Goal: Transaction & Acquisition: Purchase product/service

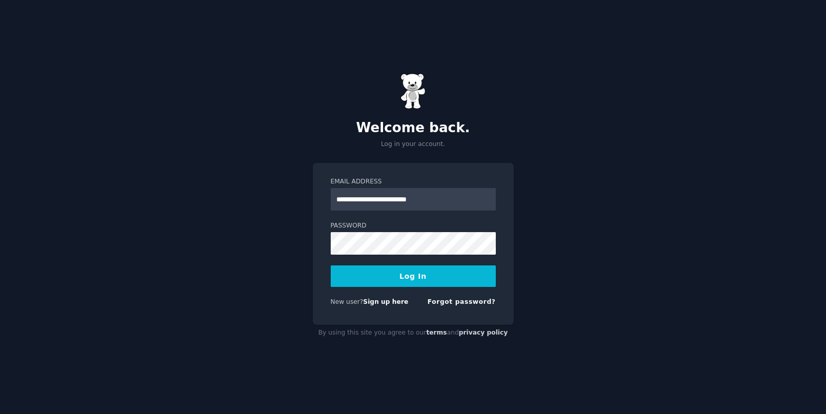
type input "**********"
click at [406, 282] on button "Log In" at bounding box center [413, 277] width 165 height 22
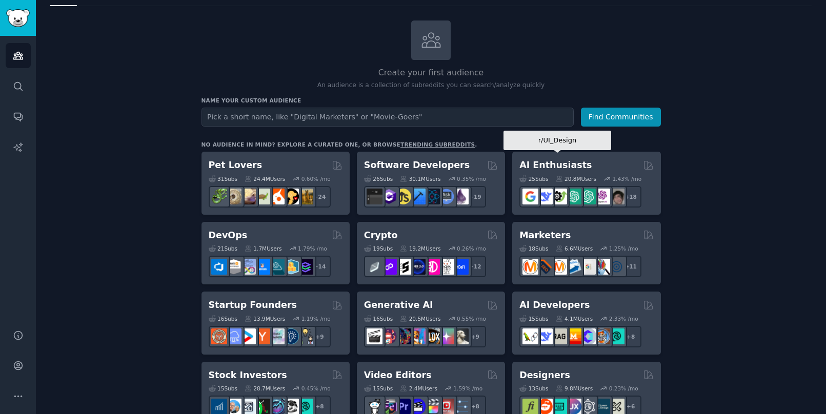
scroll to position [39, 0]
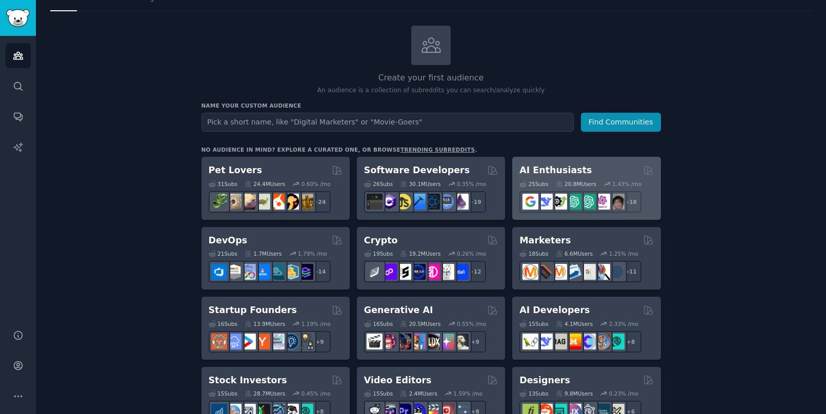
click at [592, 167] on div "AI Enthusiasts" at bounding box center [587, 170] width 134 height 13
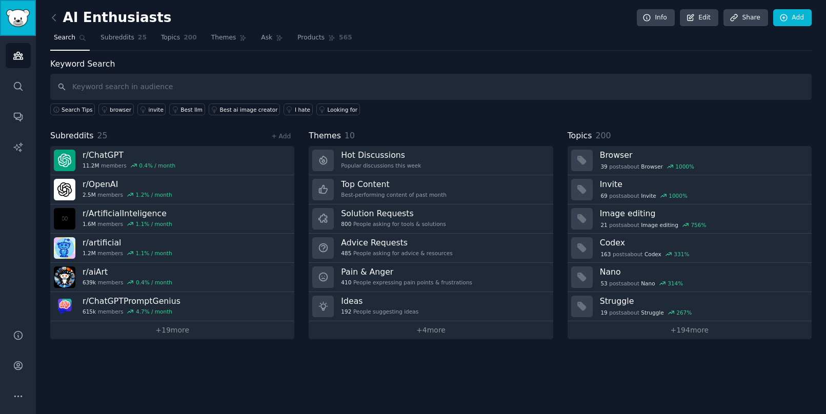
click at [23, 21] on img "Sidebar" at bounding box center [18, 18] width 24 height 18
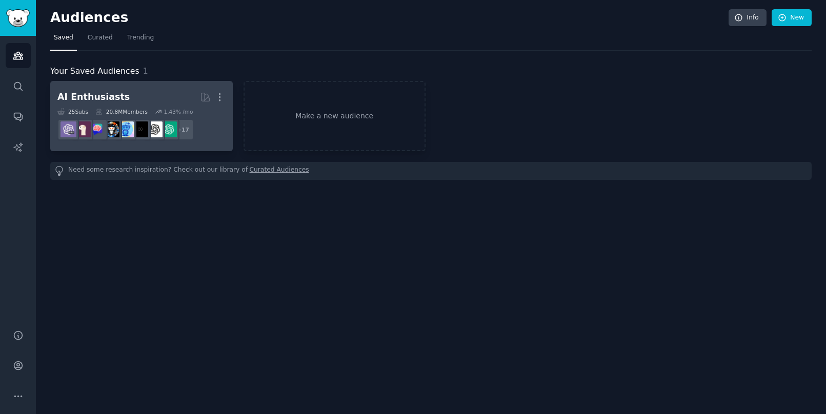
click at [202, 109] on div "25 Sub s 20.8M Members 1.43 % /mo" at bounding box center [141, 111] width 168 height 7
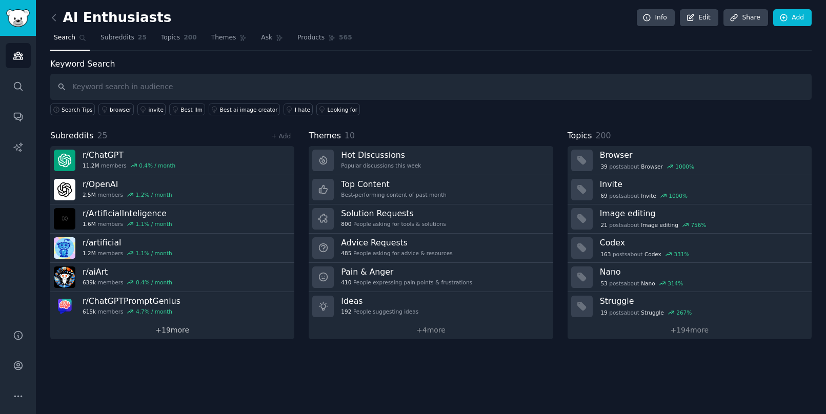
click at [204, 329] on link "+ 19 more" at bounding box center [172, 331] width 244 height 18
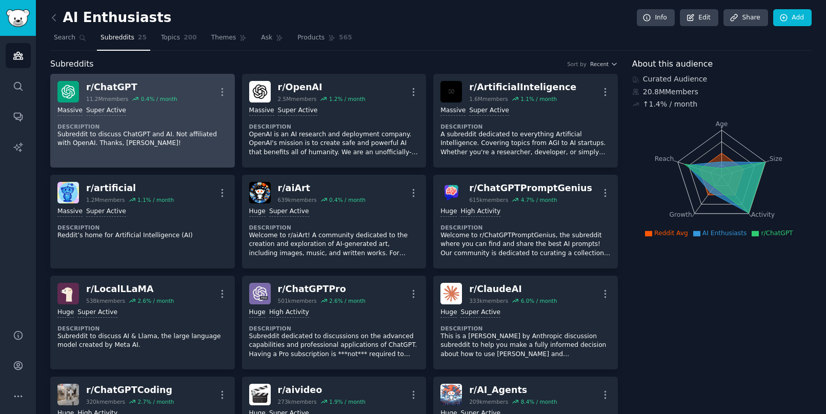
click at [176, 125] on dt "Description" at bounding box center [142, 126] width 170 height 7
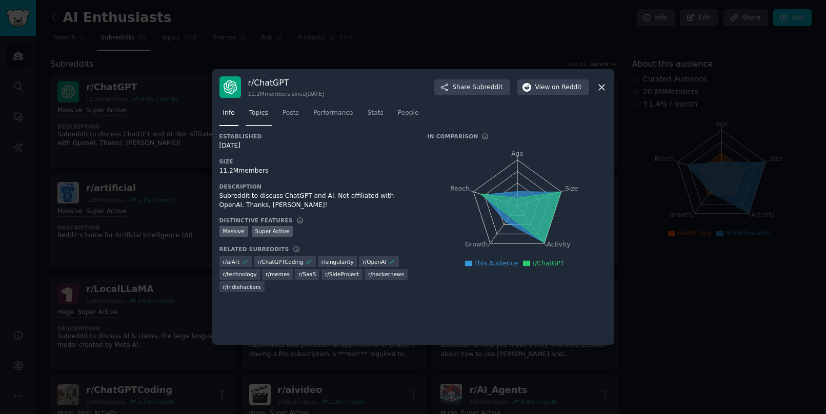
click at [267, 120] on link "Topics" at bounding box center [259, 115] width 26 height 21
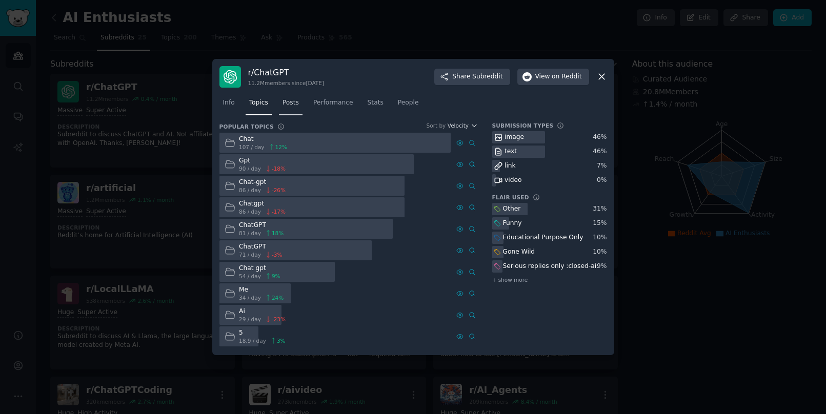
click at [294, 105] on span "Posts" at bounding box center [291, 102] width 16 height 9
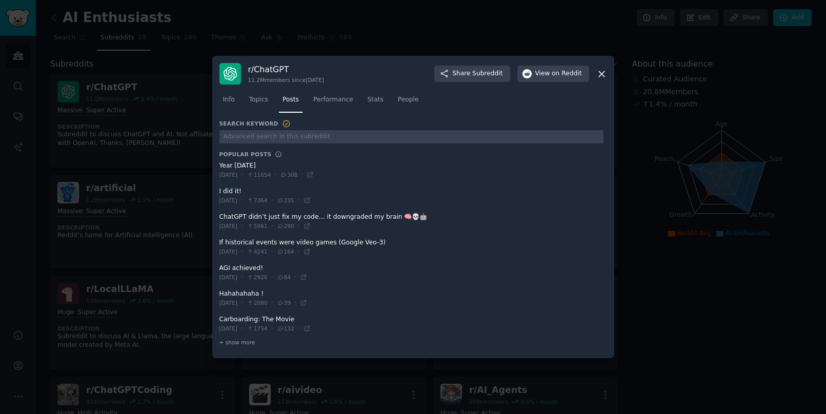
click at [247, 169] on span at bounding box center [412, 170] width 384 height 25
click at [273, 169] on span at bounding box center [412, 170] width 384 height 25
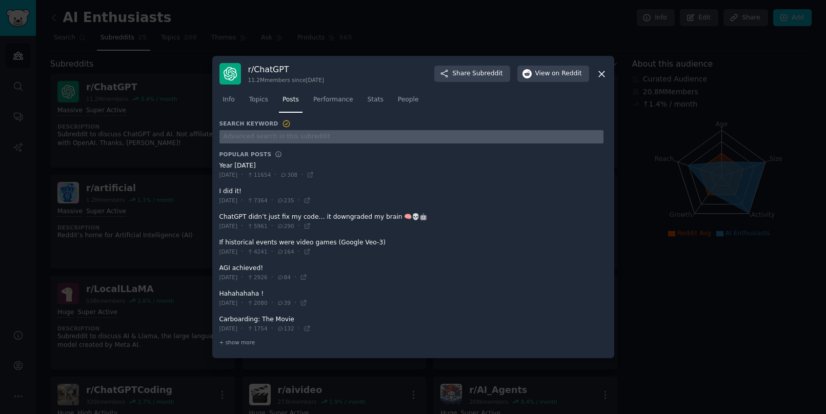
click at [290, 140] on input "text" at bounding box center [412, 137] width 384 height 14
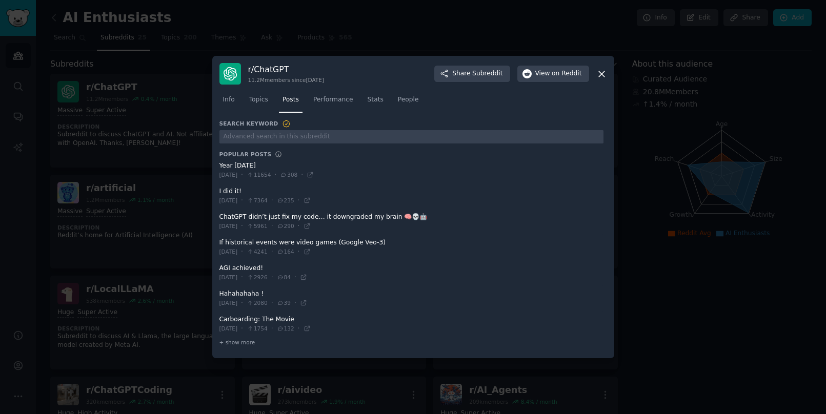
click at [313, 165] on span at bounding box center [412, 170] width 384 height 25
click at [314, 175] on icon at bounding box center [310, 174] width 7 height 7
click at [567, 74] on span "on Reddit" at bounding box center [567, 73] width 30 height 9
click at [339, 90] on div "Info Topics Posts Performance Stats People" at bounding box center [414, 102] width 388 height 35
click at [339, 97] on span "Performance" at bounding box center [333, 99] width 40 height 9
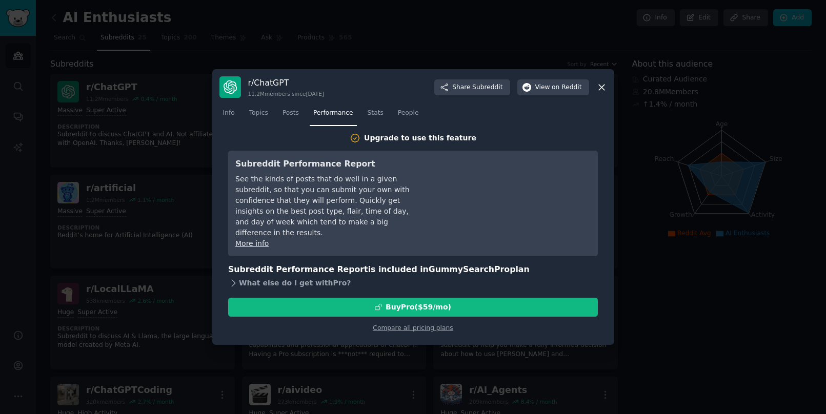
click at [324, 276] on div "What else do I get with Pro ?" at bounding box center [413, 283] width 370 height 14
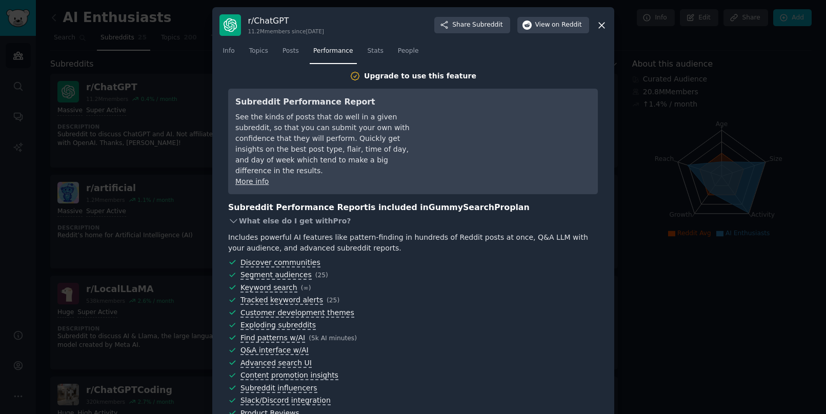
click at [307, 214] on div "What else do I get with Pro ?" at bounding box center [413, 221] width 370 height 14
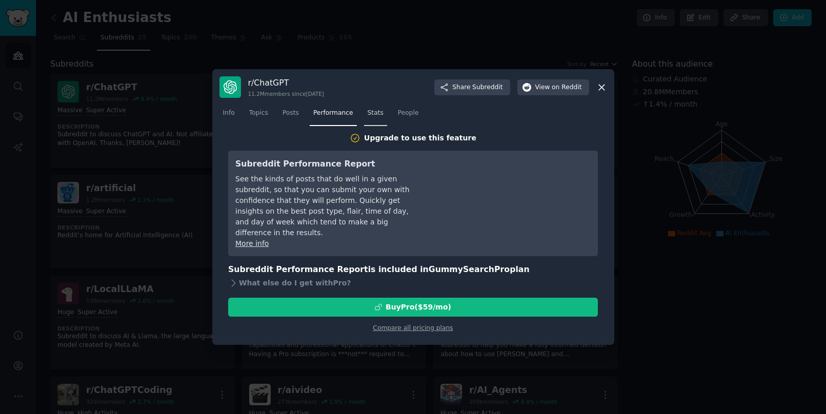
click at [385, 117] on link "Stats" at bounding box center [375, 115] width 23 height 21
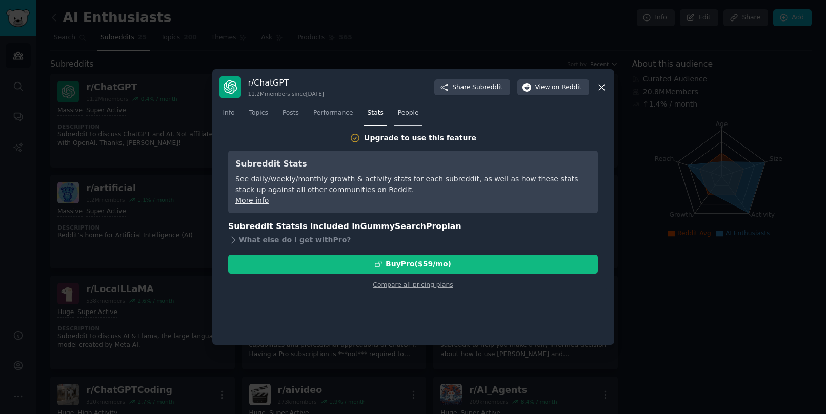
click at [409, 114] on span "People" at bounding box center [408, 113] width 21 height 9
click at [373, 113] on span "Stats" at bounding box center [376, 113] width 16 height 9
click at [343, 111] on span "Performance" at bounding box center [333, 113] width 40 height 9
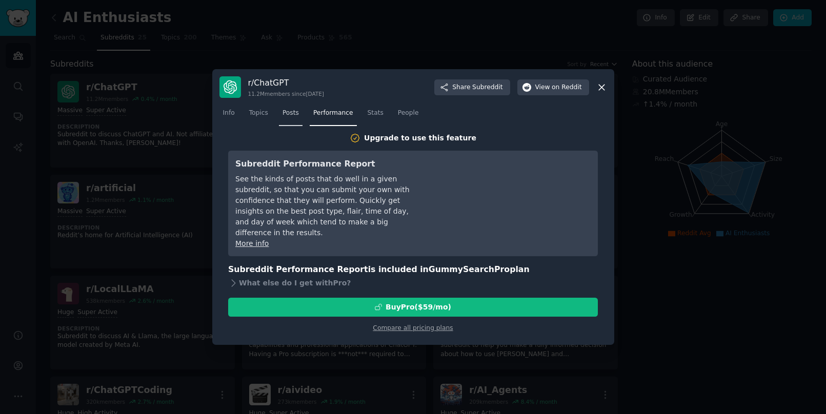
click at [294, 111] on span "Posts" at bounding box center [291, 113] width 16 height 9
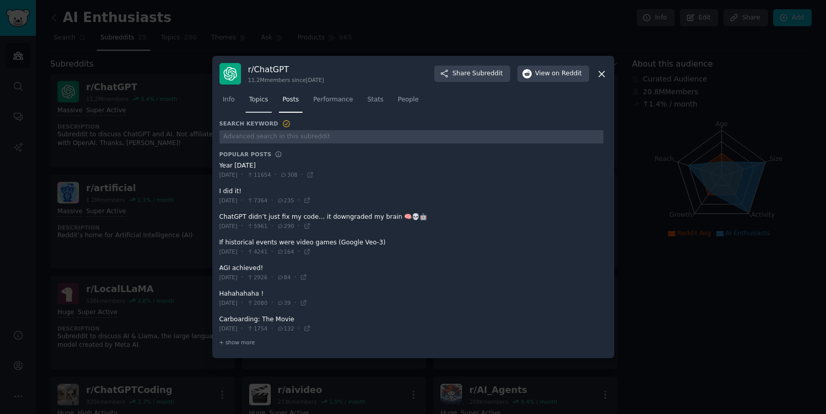
click at [264, 102] on span "Topics" at bounding box center [258, 99] width 19 height 9
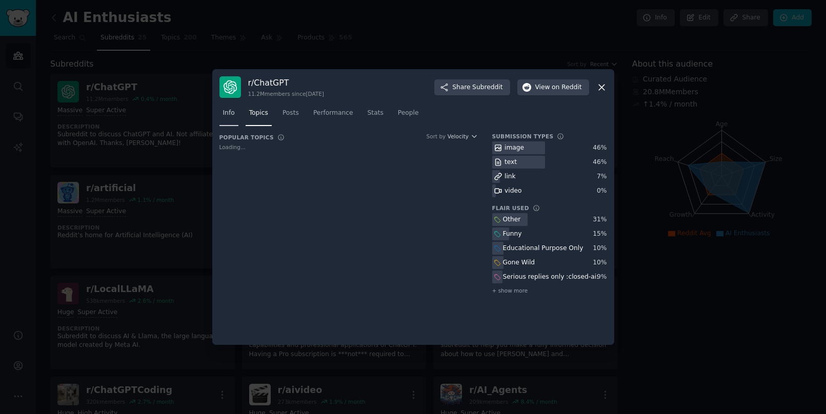
click at [228, 107] on link "Info" at bounding box center [229, 115] width 19 height 21
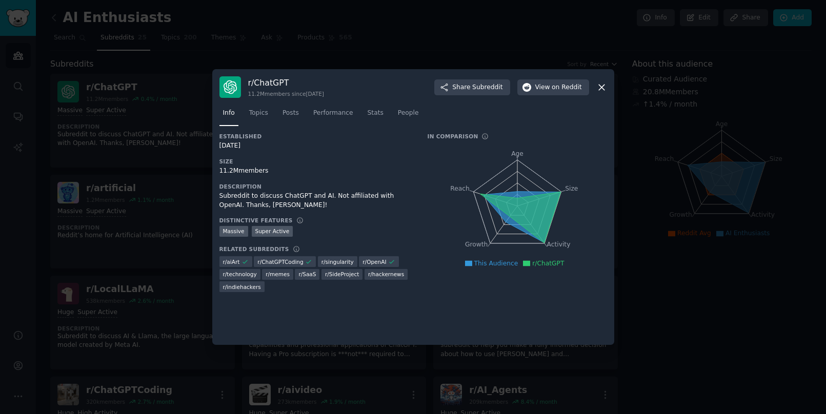
click at [601, 89] on icon at bounding box center [601, 87] width 11 height 11
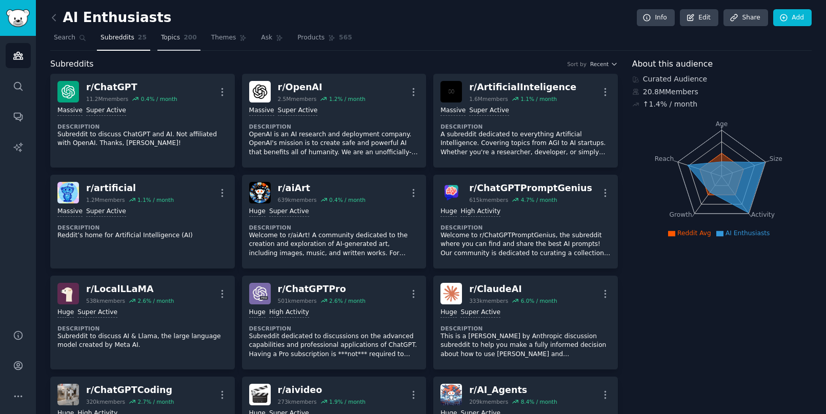
click at [181, 45] on link "Topics 200" at bounding box center [178, 40] width 43 height 21
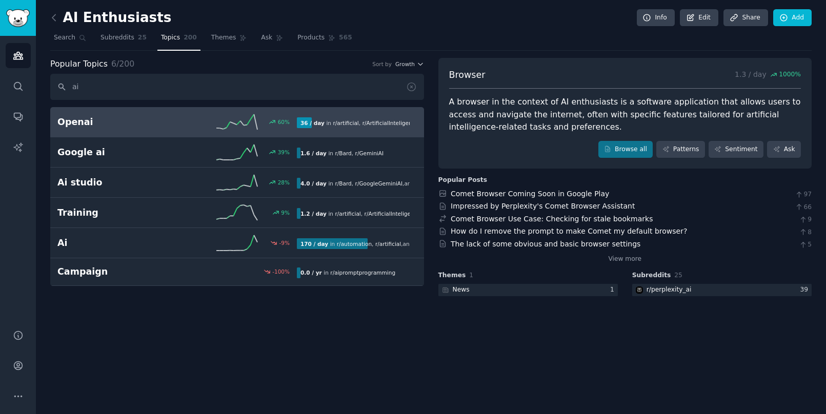
type input "ai"
click at [118, 125] on h2 "Openai" at bounding box center [117, 122] width 120 height 13
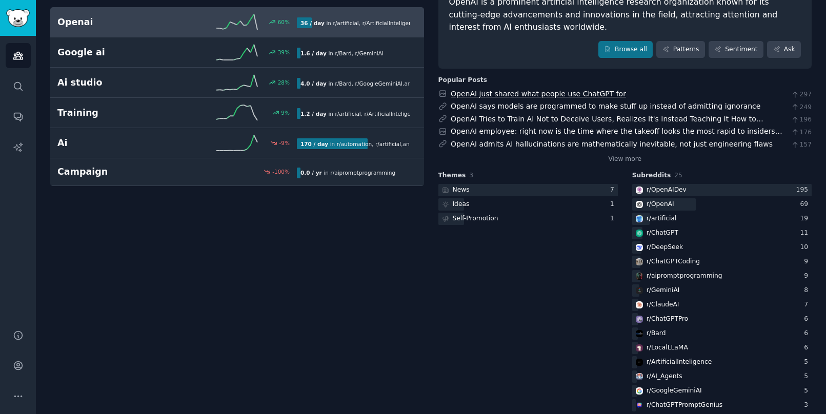
scroll to position [114, 0]
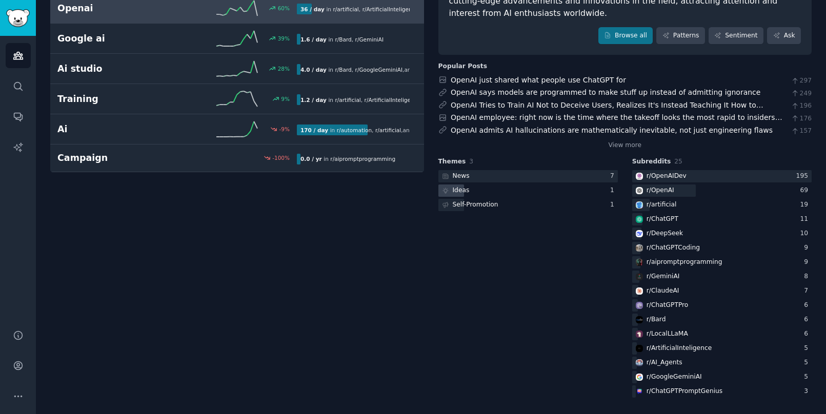
click at [529, 191] on div "Ideas" at bounding box center [529, 191] width 180 height 13
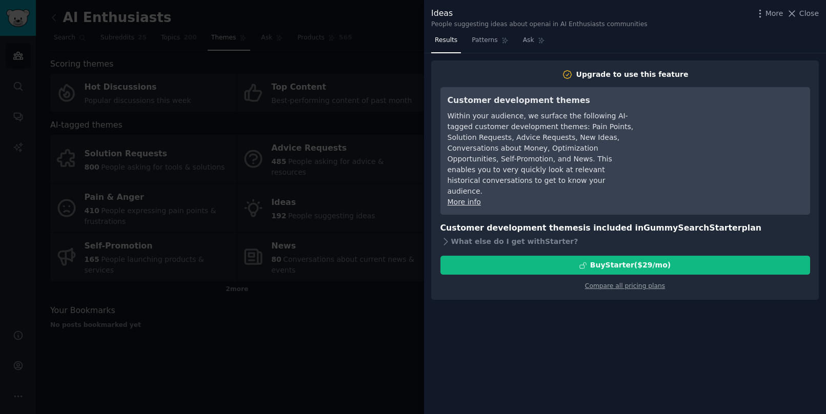
click at [372, 108] on div at bounding box center [413, 207] width 826 height 414
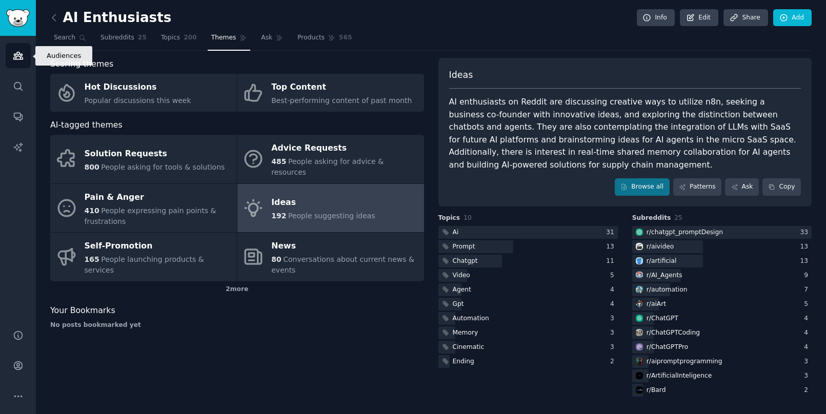
click at [13, 57] on icon "Sidebar" at bounding box center [18, 55] width 11 height 11
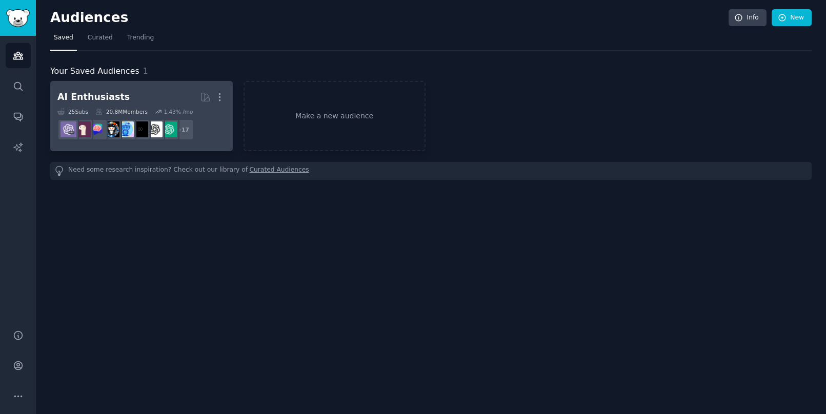
click at [97, 98] on div "AI Enthusiasts" at bounding box center [93, 97] width 72 height 13
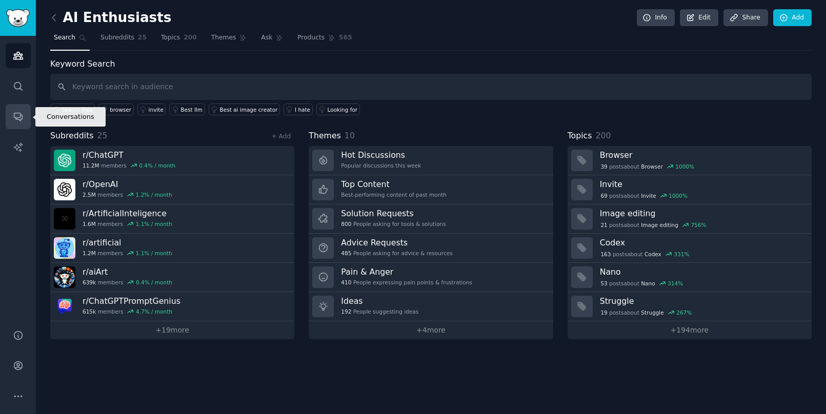
click at [18, 116] on icon "Sidebar" at bounding box center [18, 116] width 11 height 11
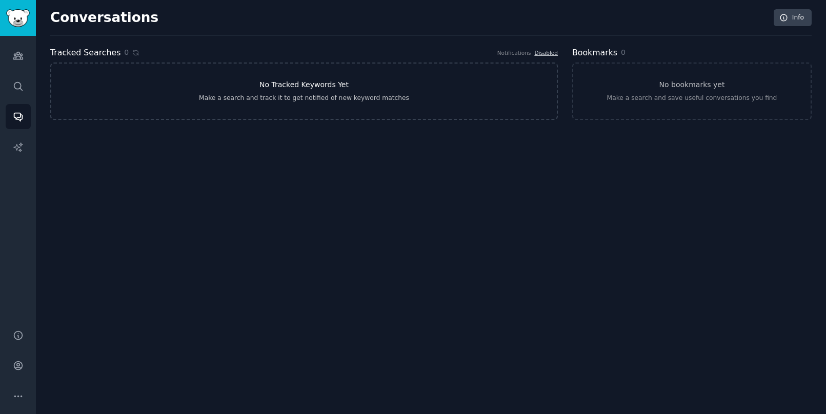
click at [330, 106] on link "No Tracked Keywords Yet Make a search and track it to get notified of new keywo…" at bounding box center [304, 91] width 508 height 57
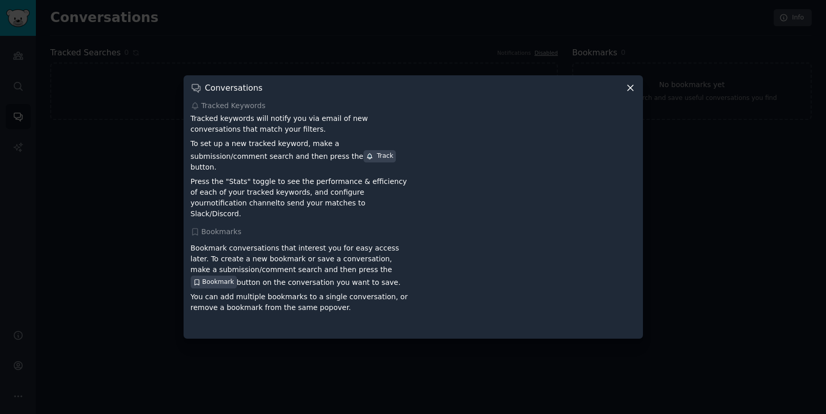
click at [632, 93] on icon at bounding box center [630, 88] width 11 height 11
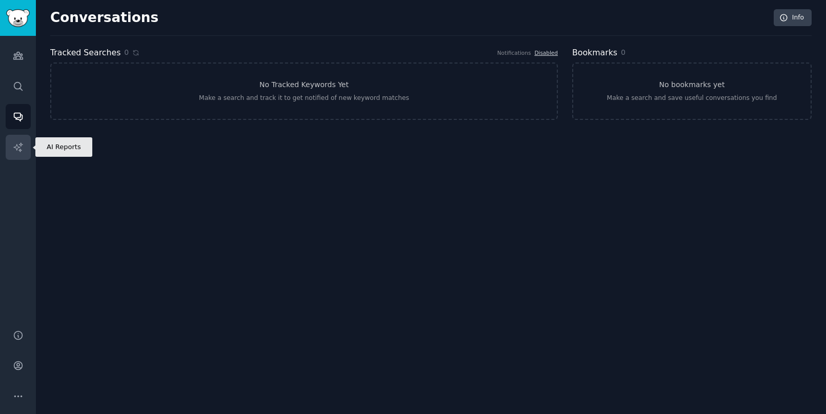
click at [12, 151] on link "AI Reports" at bounding box center [18, 147] width 25 height 25
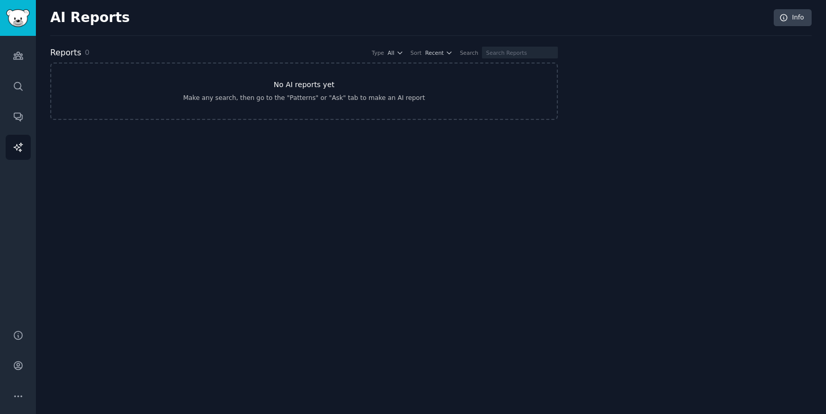
click at [286, 104] on link "No AI reports yet Make any search, then go to the "Patterns" or "Ask" tab to ma…" at bounding box center [304, 91] width 508 height 57
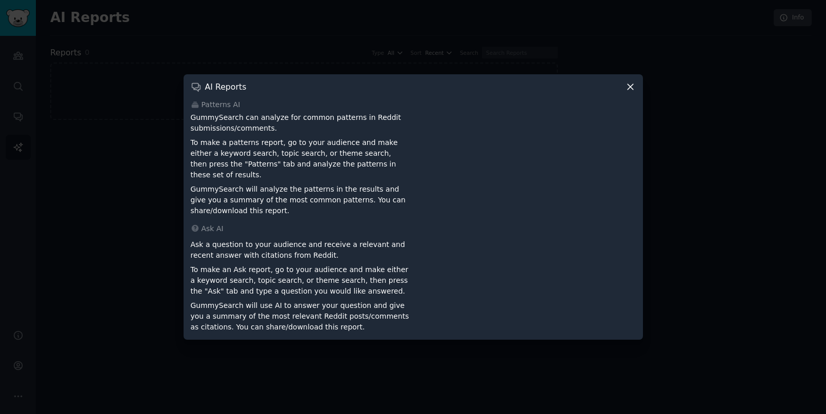
click at [632, 91] on icon at bounding box center [630, 87] width 11 height 11
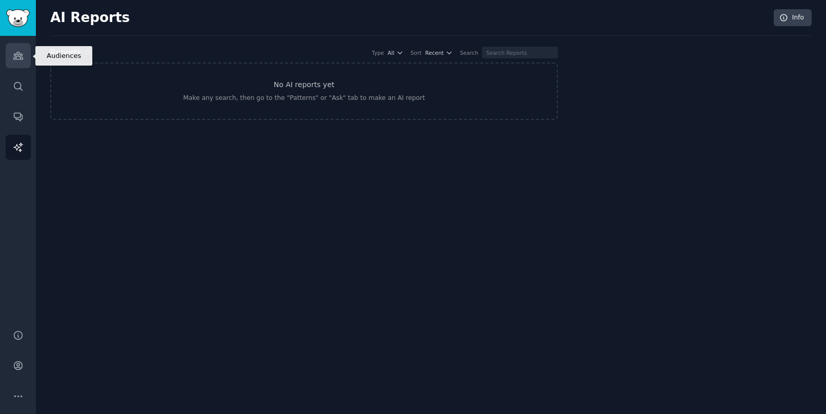
click at [21, 59] on icon "Sidebar" at bounding box center [18, 55] width 11 height 11
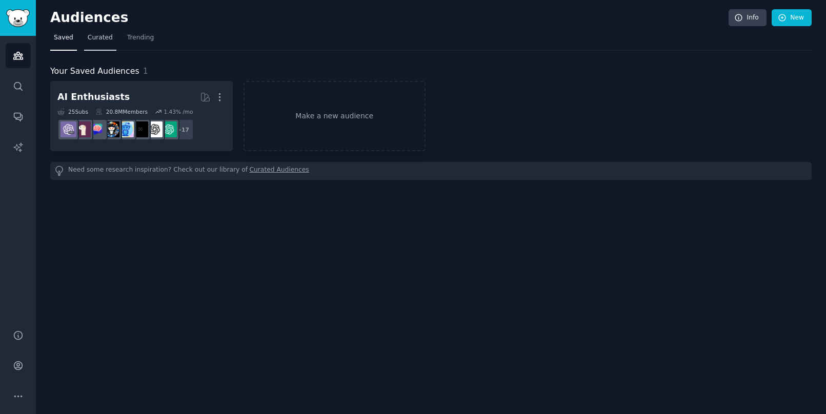
click at [103, 40] on span "Curated" at bounding box center [100, 37] width 25 height 9
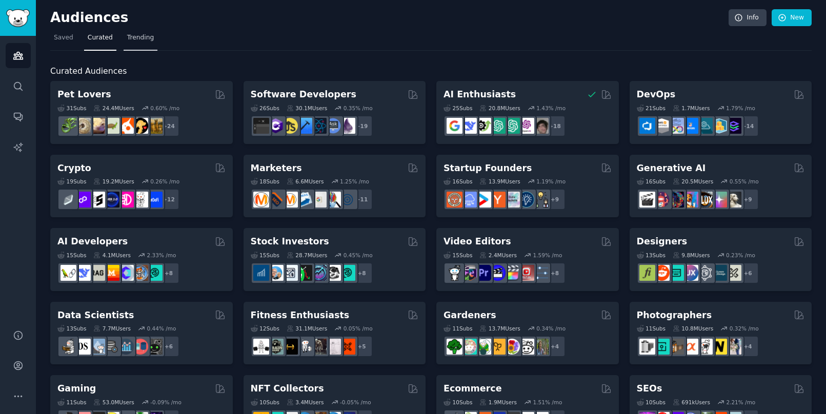
click at [137, 40] on span "Trending" at bounding box center [140, 37] width 27 height 9
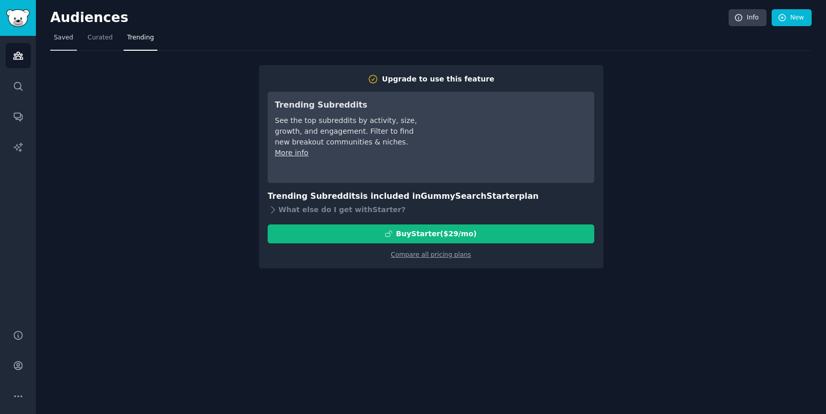
click at [67, 39] on span "Saved" at bounding box center [63, 37] width 19 height 9
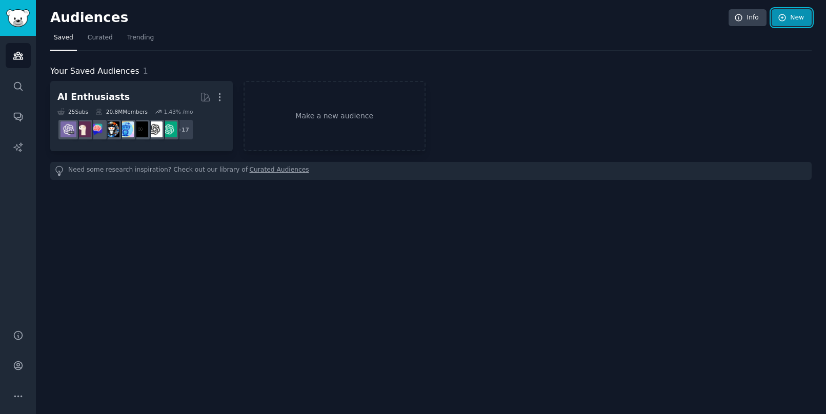
click at [800, 14] on link "New" at bounding box center [792, 17] width 40 height 17
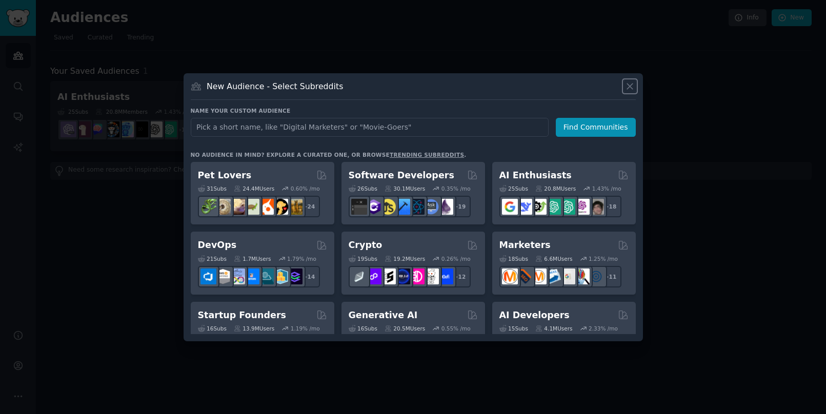
click at [630, 91] on icon at bounding box center [630, 86] width 11 height 11
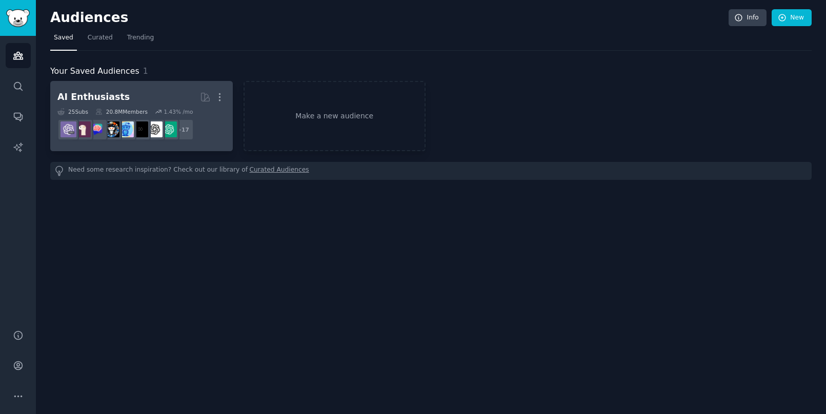
click at [186, 96] on h2 "AI Enthusiasts More" at bounding box center [141, 97] width 168 height 18
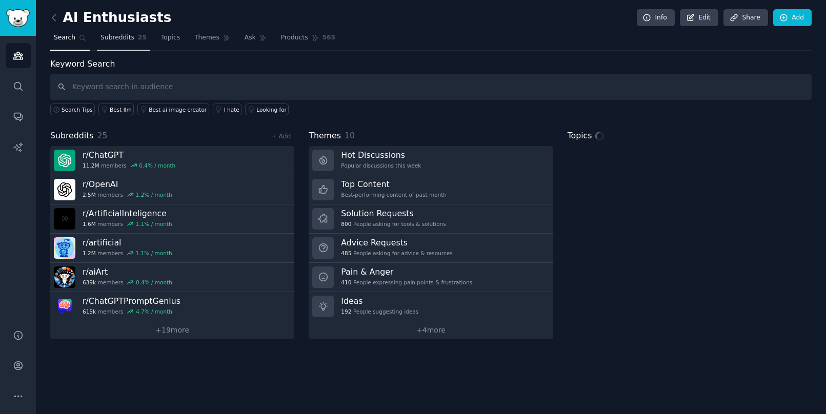
click at [127, 40] on span "Subreddits" at bounding box center [118, 37] width 34 height 9
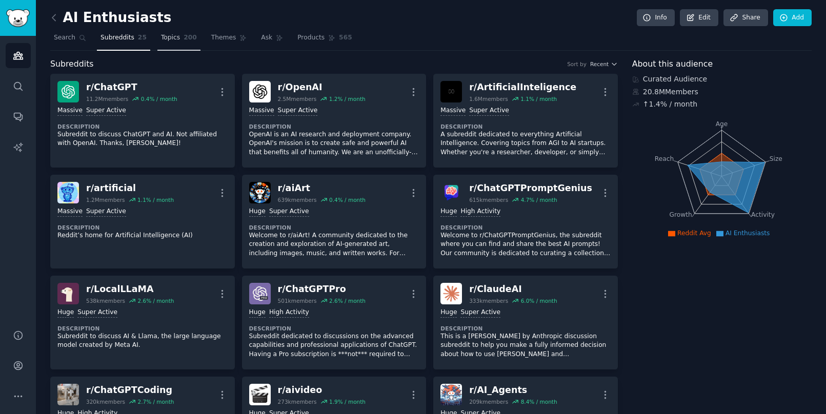
click at [185, 46] on link "Topics 200" at bounding box center [178, 40] width 43 height 21
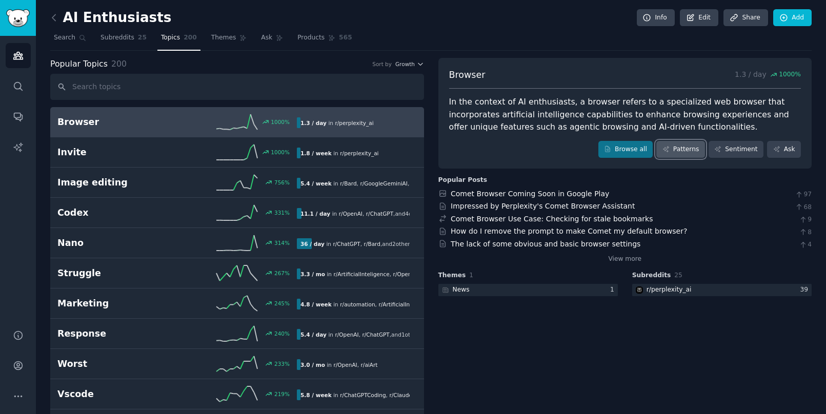
click at [683, 155] on link "Patterns" at bounding box center [681, 149] width 48 height 17
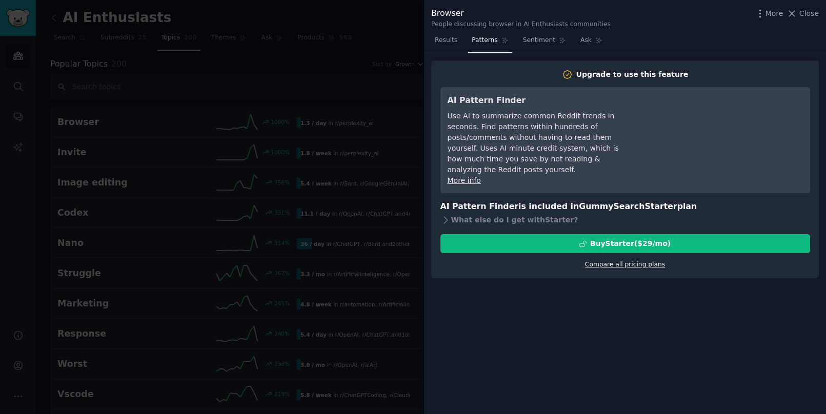
click at [637, 261] on link "Compare all pricing plans" at bounding box center [625, 264] width 80 height 7
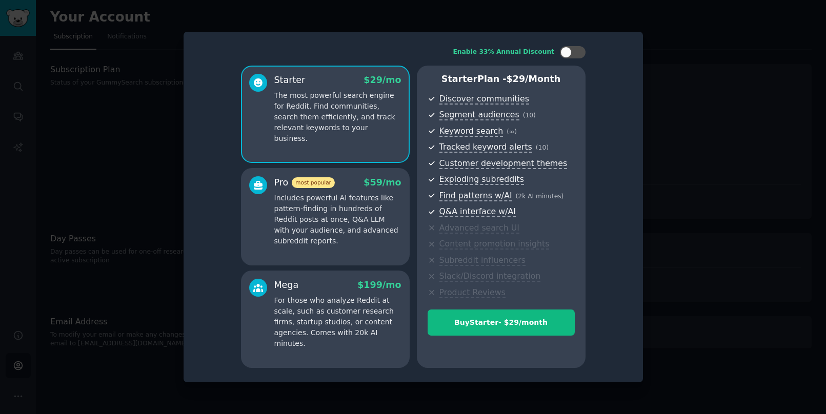
click at [323, 233] on p "Includes powerful AI features like pattern-finding in hundreds of Reddit posts …" at bounding box center [337, 220] width 127 height 54
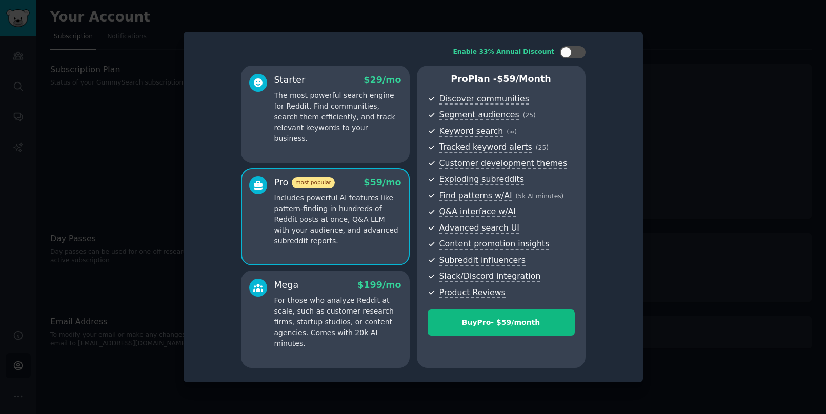
click at [340, 156] on div "Starter $ 29 /mo The most powerful search engine for Reddit. Find communities, …" at bounding box center [325, 114] width 169 height 97
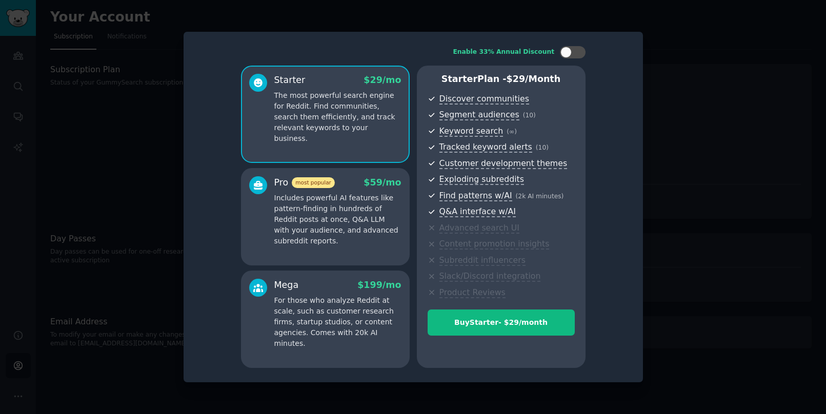
click at [342, 228] on p "Includes powerful AI features like pattern-finding in hundreds of Reddit posts …" at bounding box center [337, 220] width 127 height 54
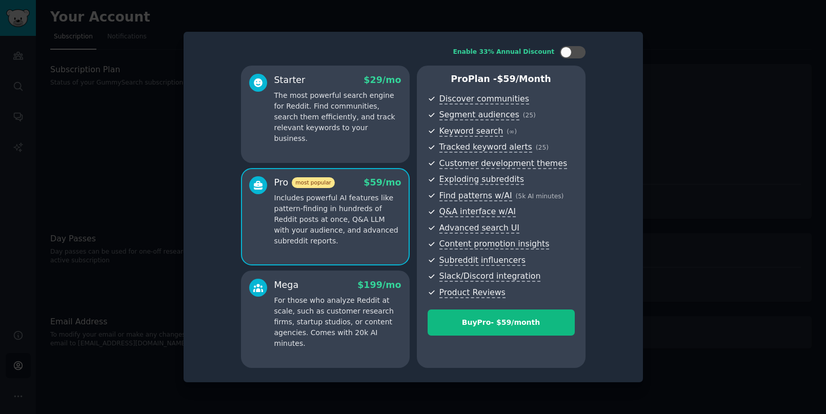
click at [348, 134] on div "Starter $ 29 /mo The most powerful search engine for Reddit. Find communities, …" at bounding box center [325, 114] width 169 height 97
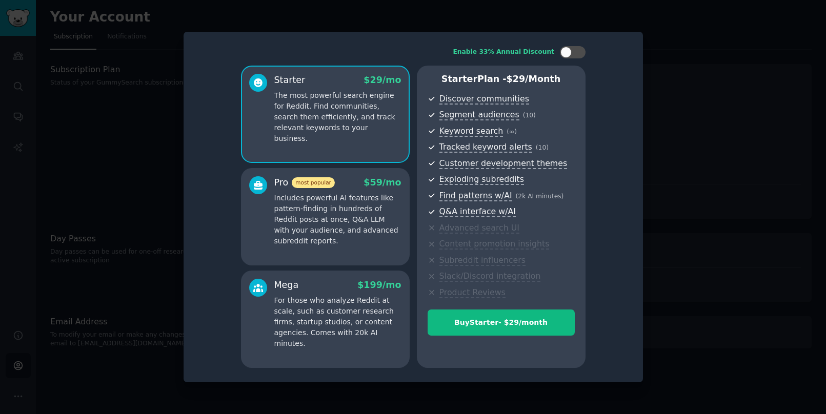
click at [335, 209] on p "Includes powerful AI features like pattern-finding in hundreds of Reddit posts …" at bounding box center [337, 220] width 127 height 54
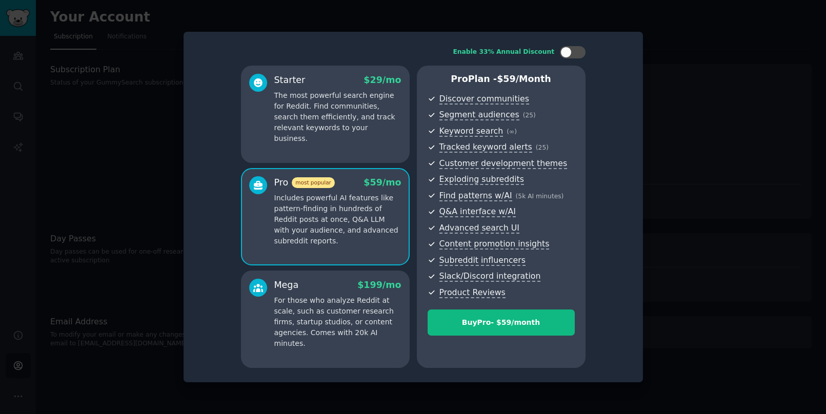
click at [352, 137] on div "Starter $ 29 /mo The most powerful search engine for Reddit. Find communities, …" at bounding box center [325, 114] width 169 height 97
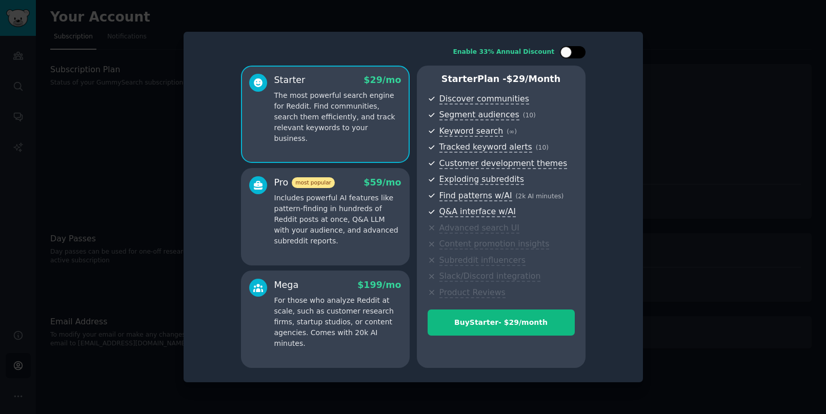
click at [570, 56] on div at bounding box center [573, 52] width 26 height 12
click at [580, 56] on div at bounding box center [579, 52] width 11 height 11
checkbox input "false"
click at [373, 244] on p "Includes powerful AI features like pattern-finding in hundreds of Reddit posts …" at bounding box center [337, 220] width 127 height 54
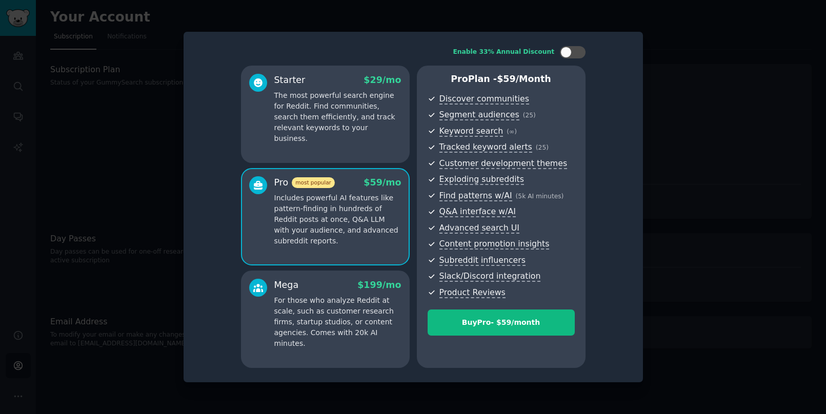
click at [665, 90] on div at bounding box center [413, 207] width 826 height 414
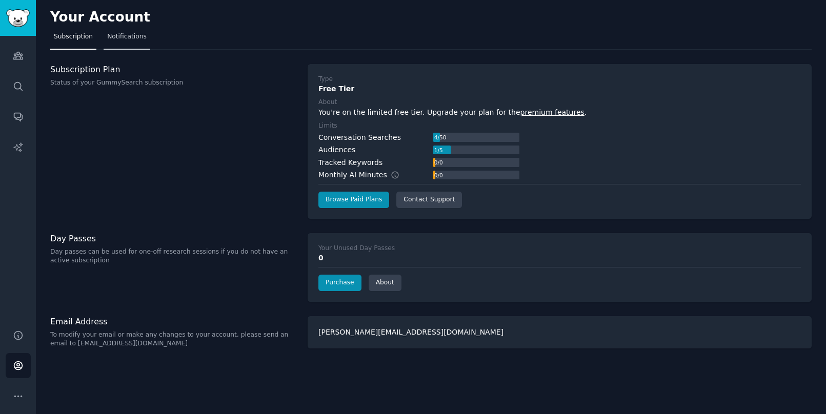
click at [134, 39] on span "Notifications" at bounding box center [126, 36] width 39 height 9
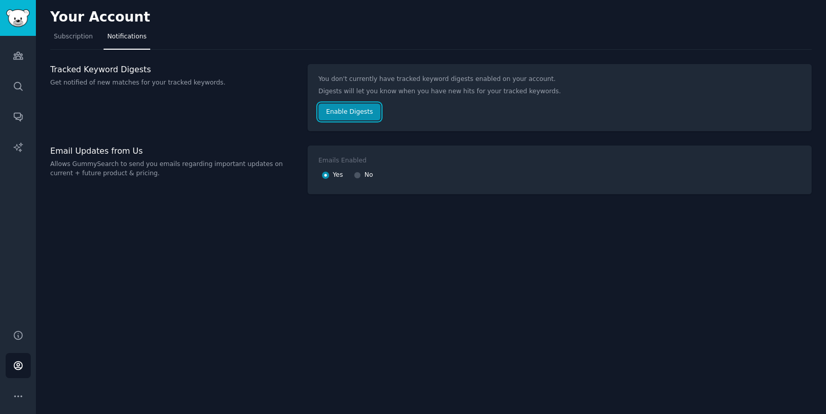
click at [368, 115] on button "Enable Digests" at bounding box center [350, 112] width 62 height 17
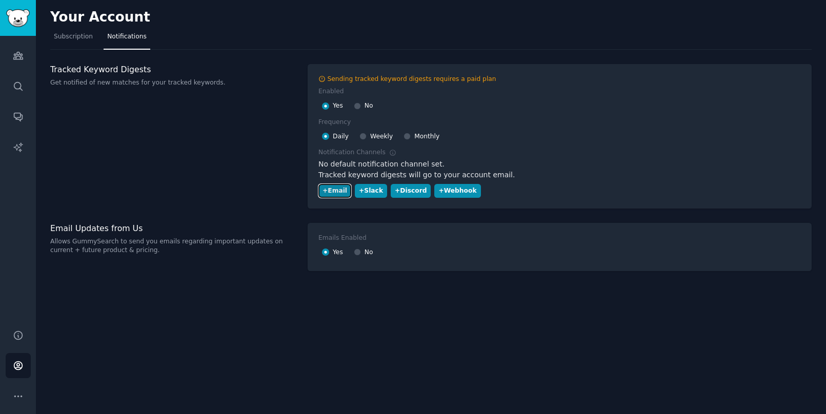
click at [338, 195] on button "+ Email" at bounding box center [335, 191] width 33 height 14
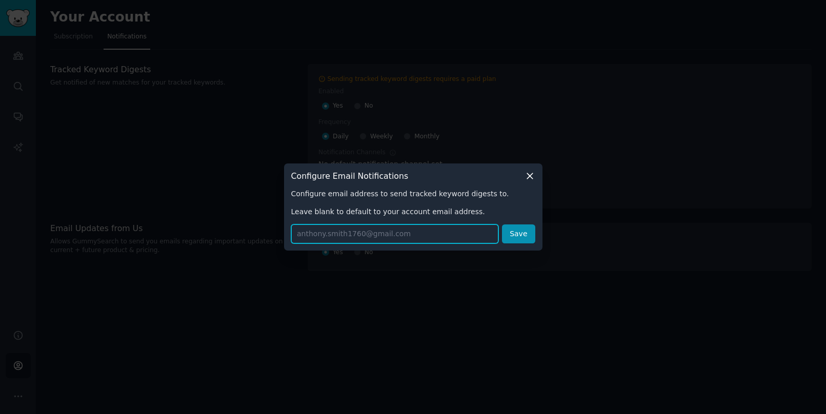
click at [339, 233] on input "text" at bounding box center [395, 234] width 208 height 19
type input "anthony.smith1760@gmail.com"
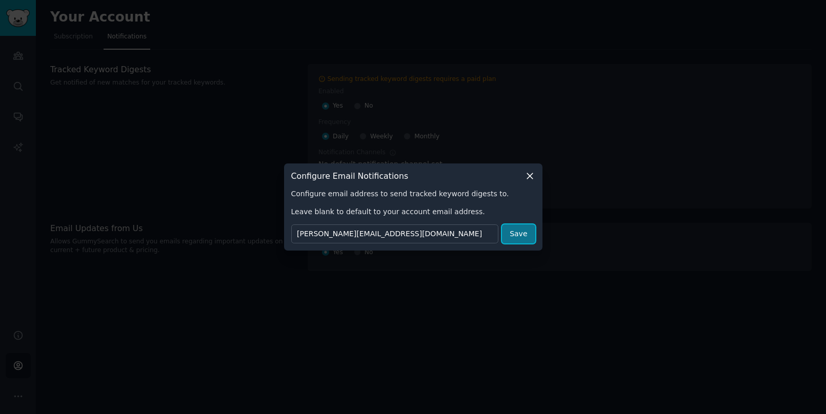
click at [518, 234] on button "Save" at bounding box center [518, 234] width 33 height 19
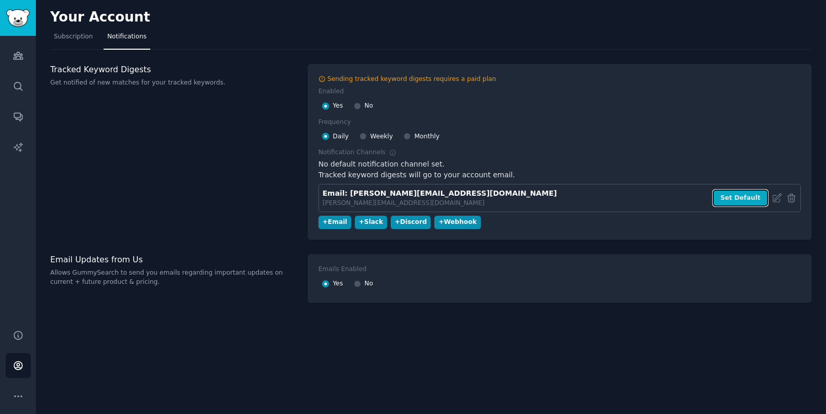
click at [739, 197] on button "Set Default" at bounding box center [740, 198] width 55 height 17
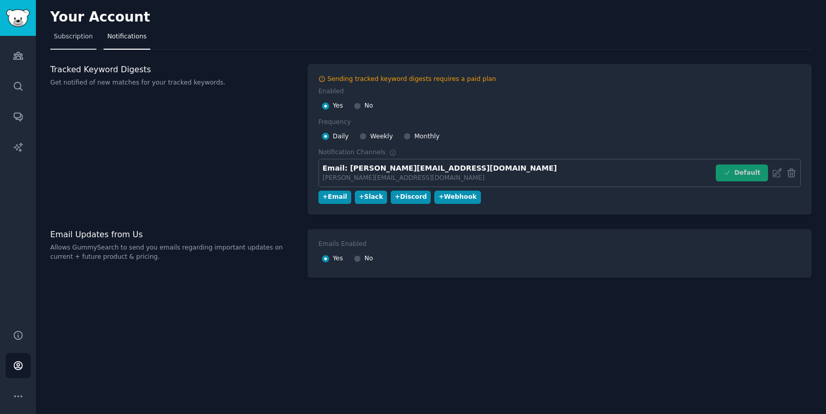
click at [75, 39] on span "Subscription" at bounding box center [73, 36] width 39 height 9
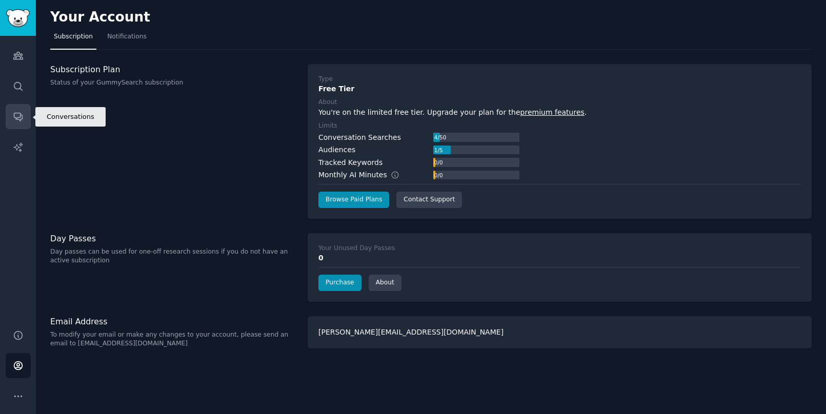
click at [26, 116] on link "Conversations" at bounding box center [18, 116] width 25 height 25
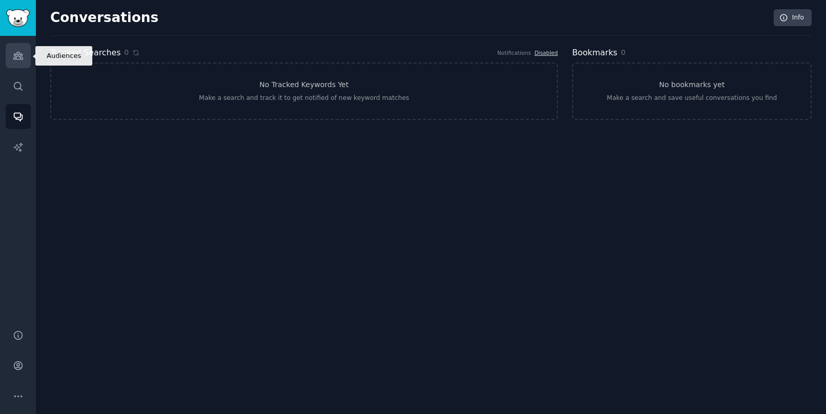
click at [22, 56] on icon "Sidebar" at bounding box center [18, 55] width 11 height 11
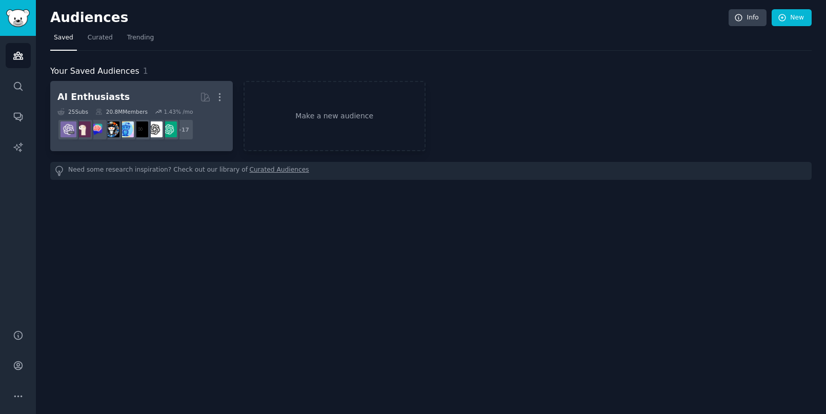
click at [146, 100] on h2 "AI Enthusiasts More" at bounding box center [141, 97] width 168 height 18
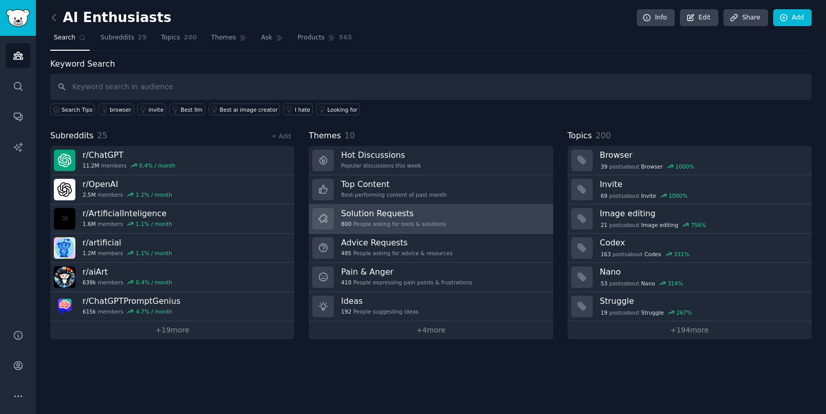
click at [467, 216] on link "Solution Requests 800 People asking for tools & solutions" at bounding box center [431, 219] width 244 height 29
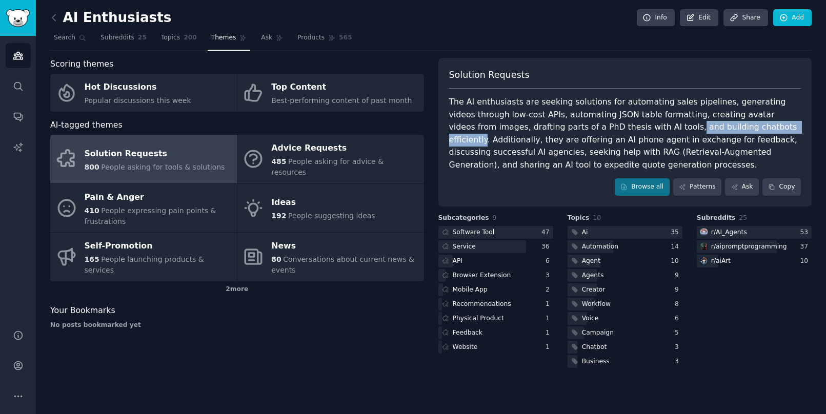
drag, startPoint x: 606, startPoint y: 127, endPoint x: 725, endPoint y: 125, distance: 119.0
click at [725, 125] on div "The AI enthusiasts are seeking solutions for automating sales pipelines, genera…" at bounding box center [625, 133] width 352 height 75
click at [747, 192] on link "Ask" at bounding box center [742, 186] width 34 height 17
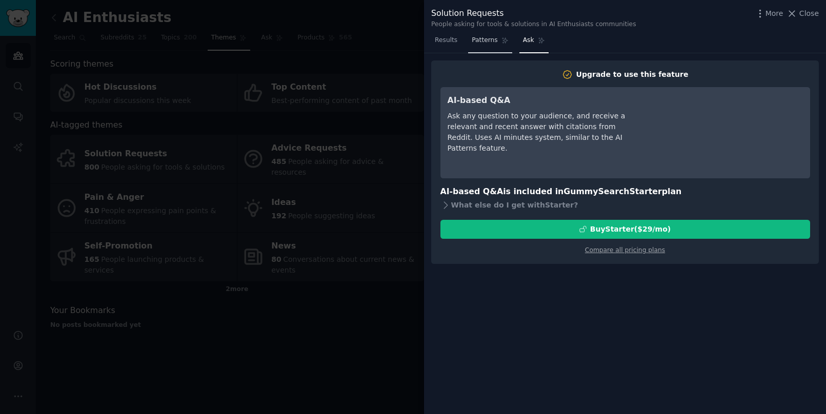
click at [494, 45] on span "Patterns" at bounding box center [485, 40] width 26 height 9
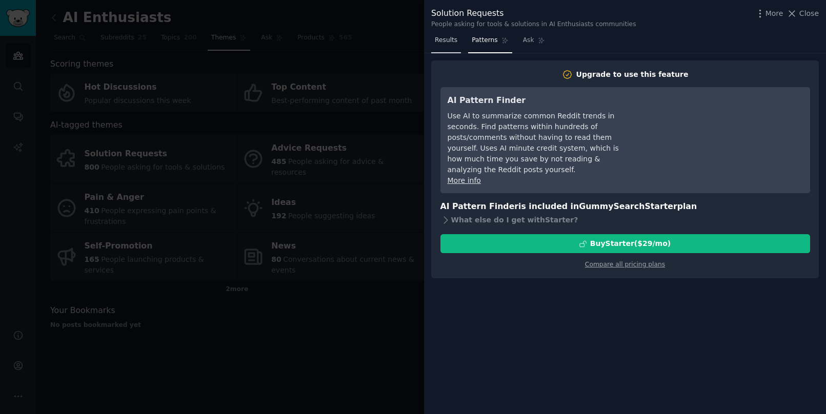
click at [450, 42] on span "Results" at bounding box center [446, 40] width 23 height 9
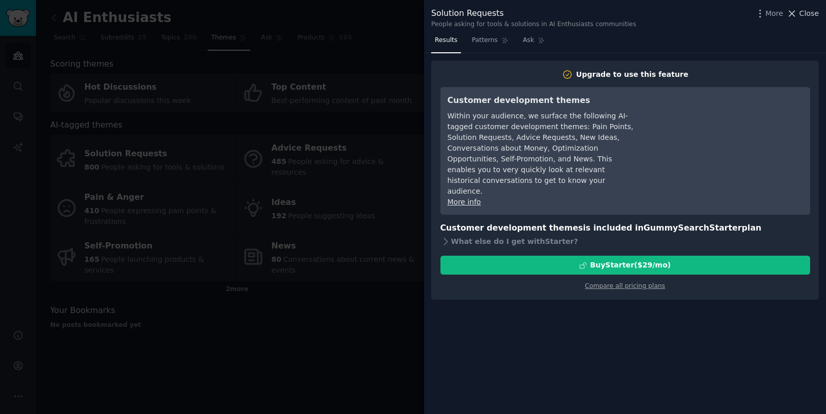
click at [808, 12] on span "Close" at bounding box center [809, 13] width 19 height 11
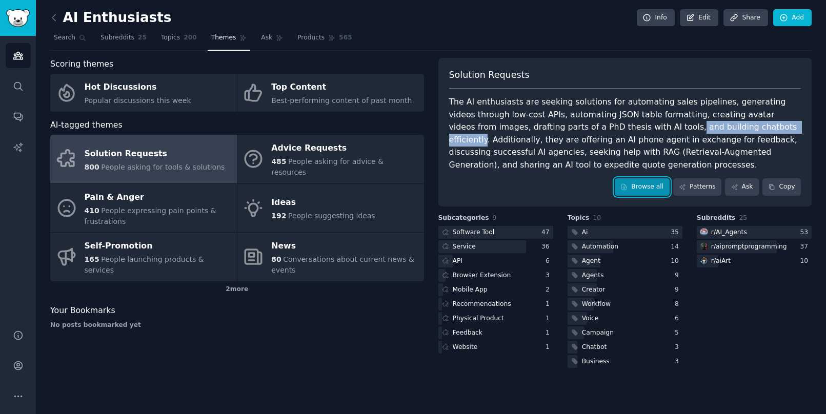
click at [641, 190] on link "Browse all" at bounding box center [642, 186] width 55 height 17
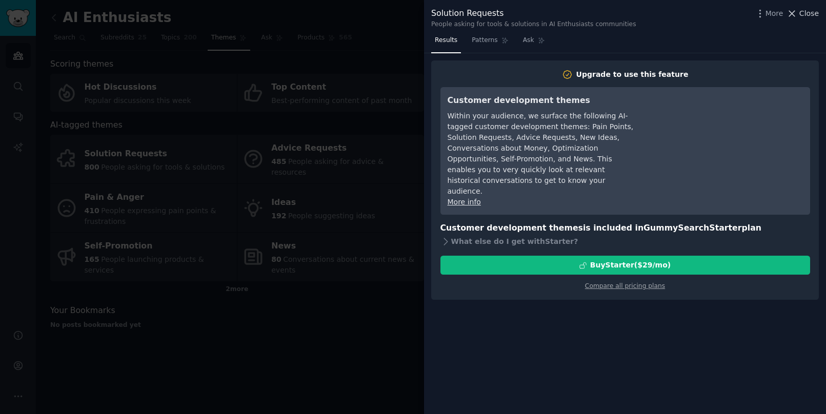
click at [815, 11] on span "Close" at bounding box center [809, 13] width 19 height 11
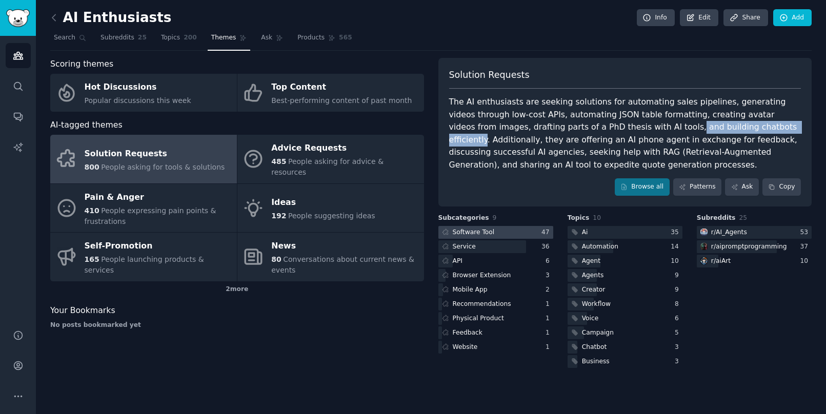
click at [488, 233] on div "Software Tool" at bounding box center [474, 232] width 42 height 9
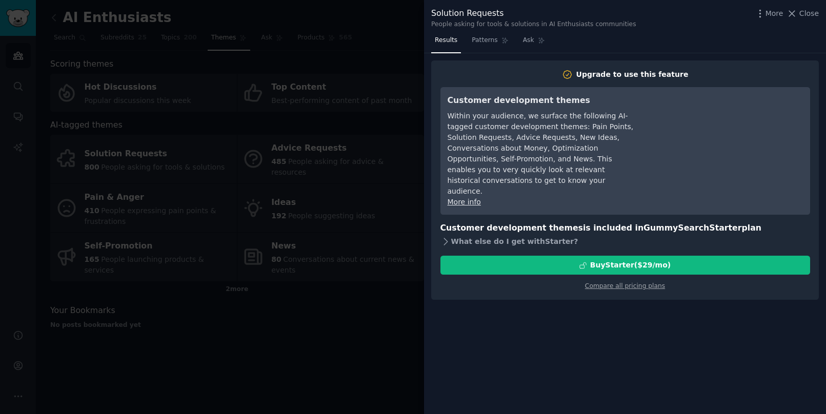
click at [466, 234] on div "What else do I get with Starter ?" at bounding box center [626, 241] width 370 height 14
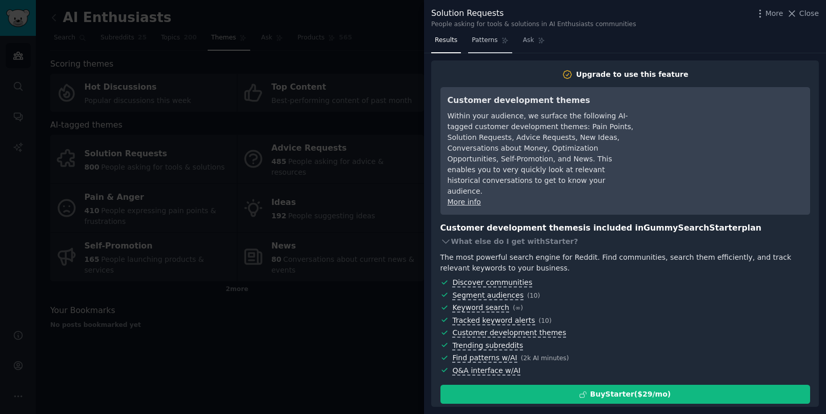
click at [491, 42] on span "Patterns" at bounding box center [485, 40] width 26 height 9
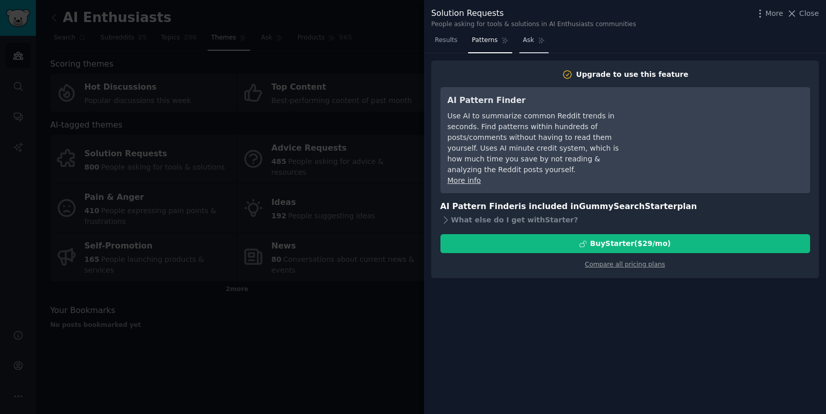
click at [526, 37] on span "Ask" at bounding box center [528, 40] width 11 height 9
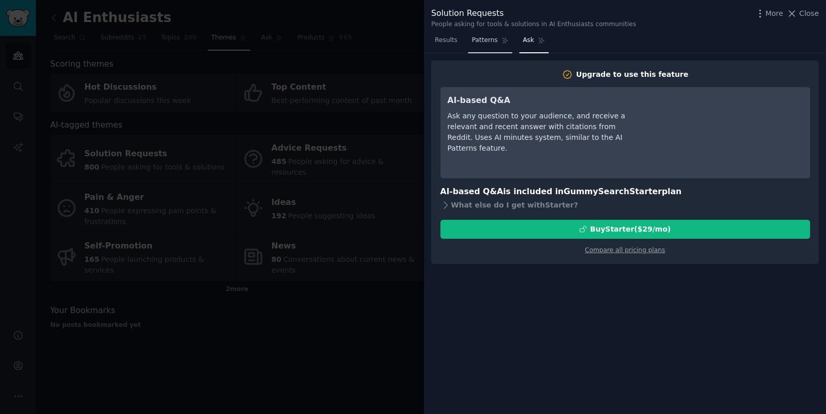
click at [487, 49] on link "Patterns" at bounding box center [490, 42] width 44 height 21
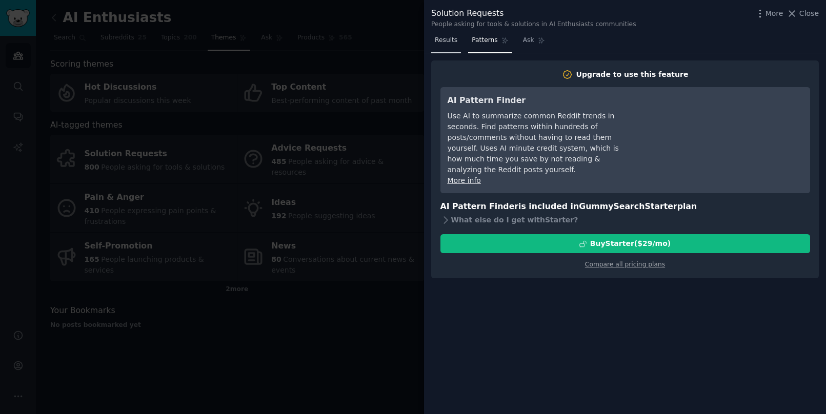
click at [453, 45] on link "Results" at bounding box center [446, 42] width 30 height 21
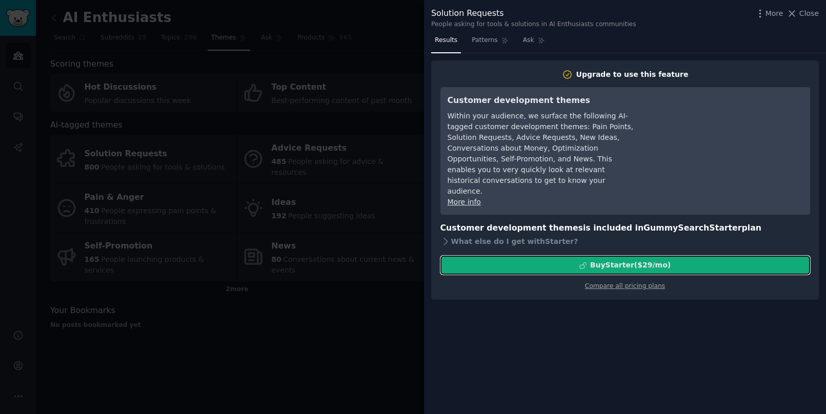
click at [687, 260] on div "Buy Starter ($ 29 /mo )" at bounding box center [625, 265] width 369 height 11
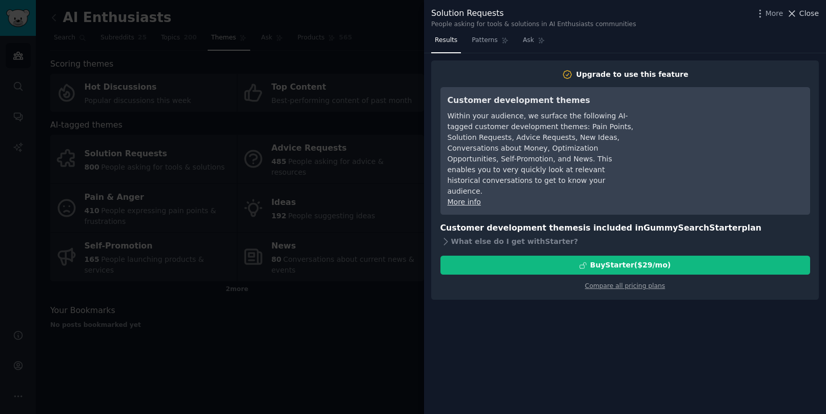
click at [800, 11] on button "Close" at bounding box center [803, 13] width 32 height 11
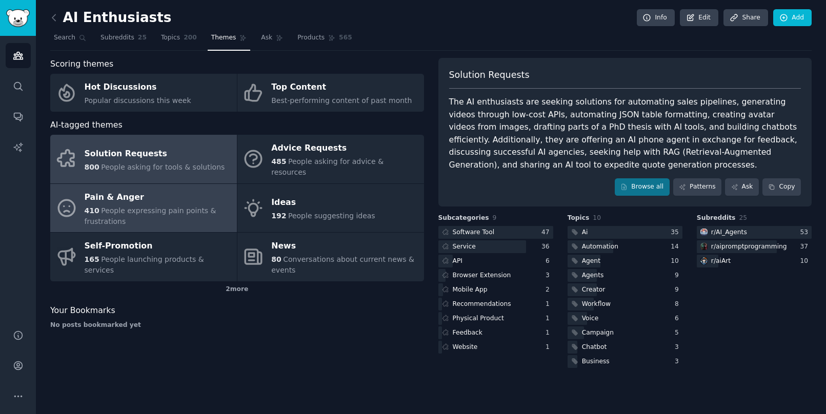
click at [171, 207] on span "People expressing pain points & frustrations" at bounding box center [151, 216] width 132 height 19
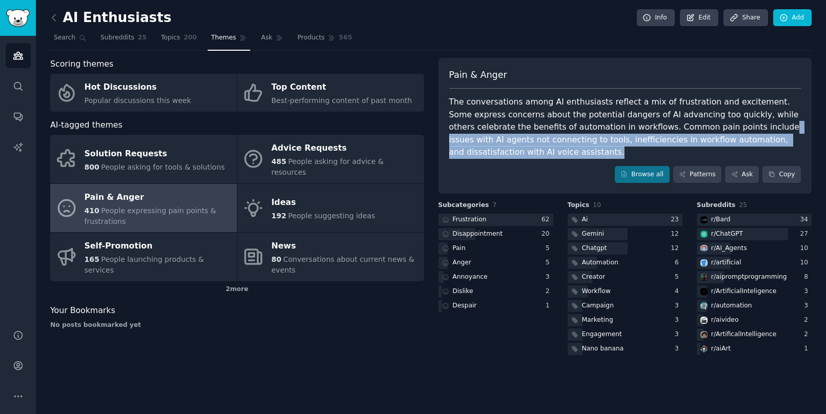
drag, startPoint x: 738, startPoint y: 127, endPoint x: 601, endPoint y: 150, distance: 139.0
click at [601, 150] on div "The conversations among AI enthusiasts reflect a mix of frustration and excitem…" at bounding box center [625, 127] width 352 height 63
click at [646, 178] on link "Browse all" at bounding box center [642, 174] width 55 height 17
